Goal: Navigation & Orientation: Find specific page/section

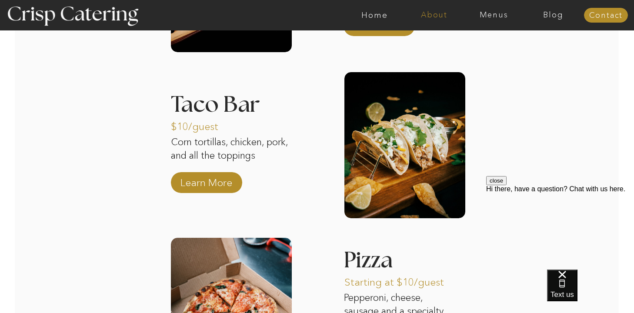
scroll to position [1344, 0]
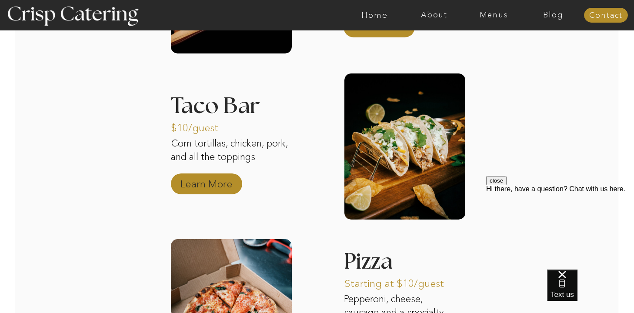
click at [200, 184] on p "Learn More" at bounding box center [207, 181] width 58 height 25
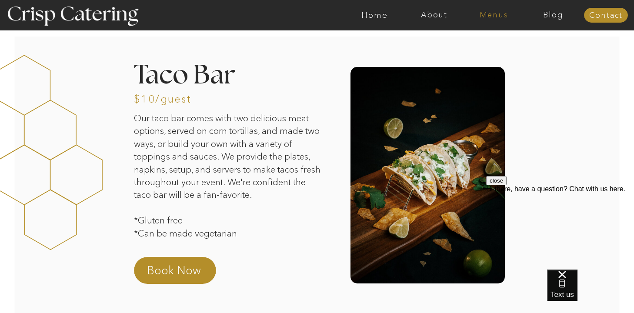
drag, startPoint x: 377, startPoint y: 15, endPoint x: 472, endPoint y: 12, distance: 95.4
click at [377, 15] on nav "Home" at bounding box center [375, 15] width 60 height 9
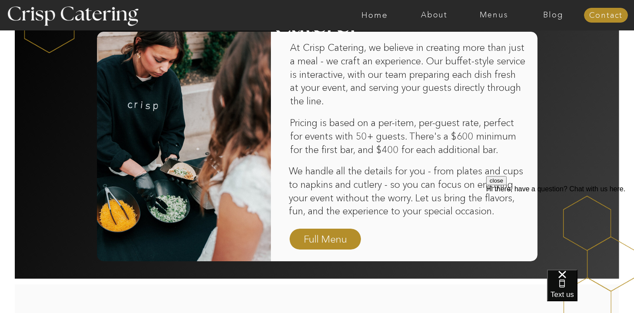
scroll to position [563, 0]
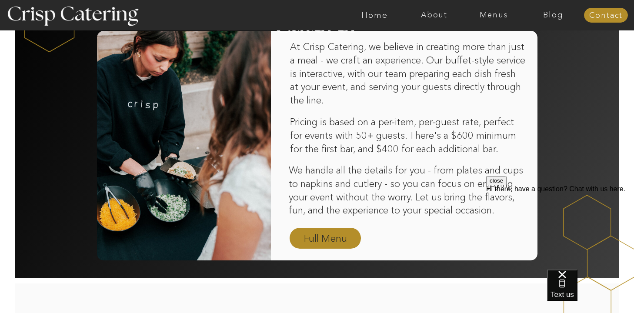
click at [320, 238] on nav "Full Menu" at bounding box center [325, 239] width 50 height 15
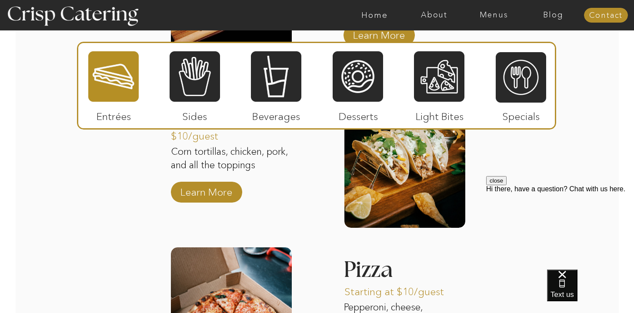
scroll to position [973, 0]
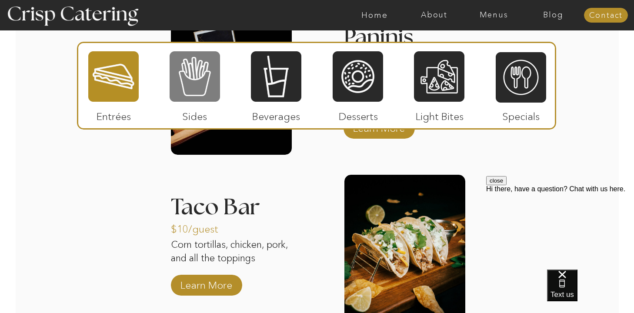
click at [195, 77] on div at bounding box center [195, 76] width 50 height 52
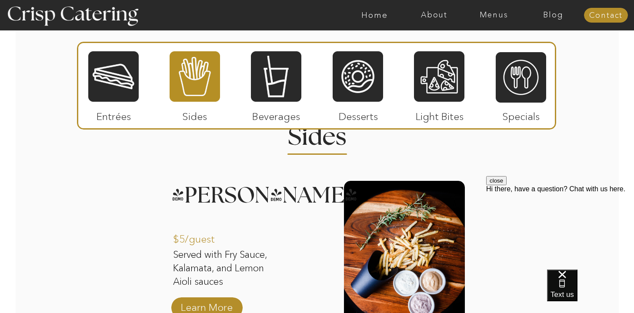
scroll to position [800, 0]
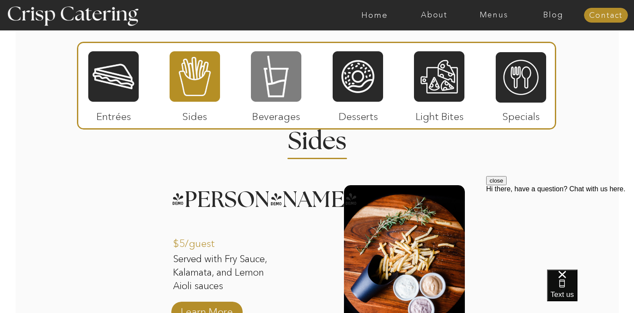
click at [279, 88] on div at bounding box center [276, 76] width 50 height 52
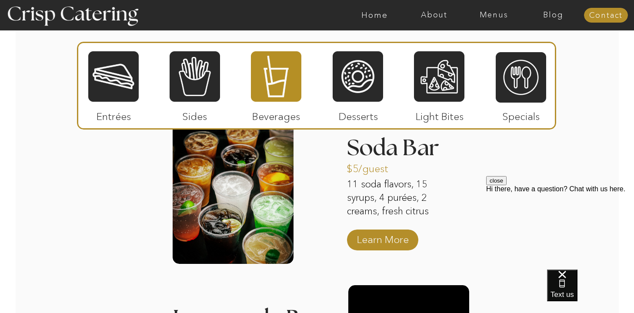
scroll to position [860, 0]
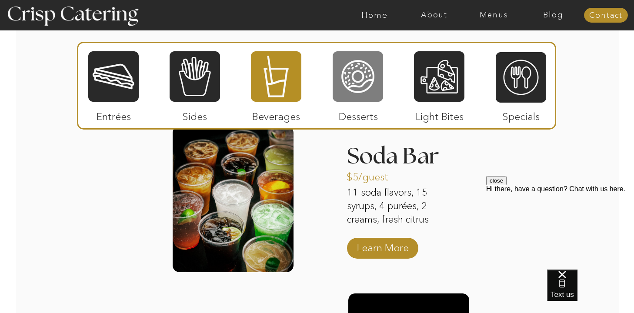
click at [359, 79] on div at bounding box center [358, 76] width 50 height 52
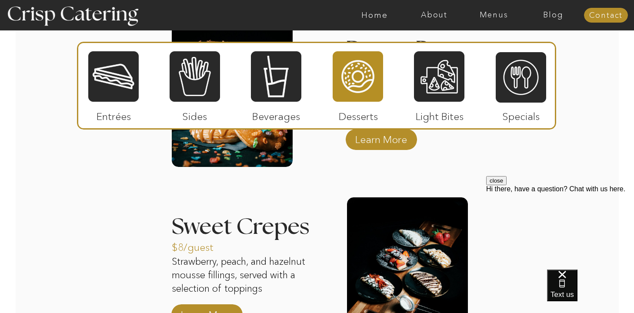
scroll to position [1047, 0]
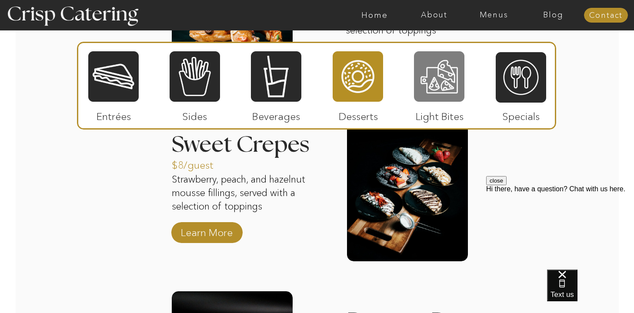
click at [437, 66] on div at bounding box center [439, 76] width 50 height 52
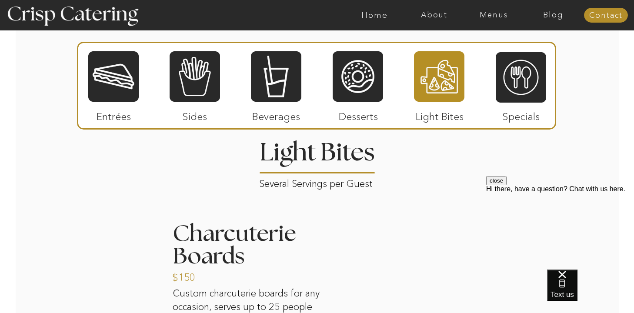
scroll to position [788, 0]
